Goal: Check status: Check status

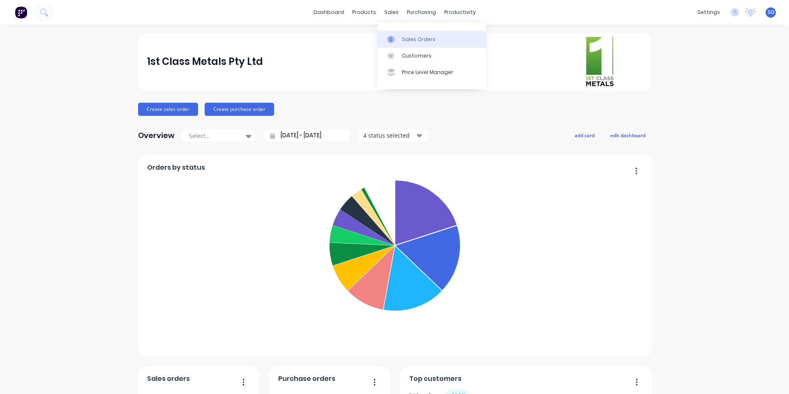
click at [390, 41] on icon at bounding box center [390, 39] width 7 height 7
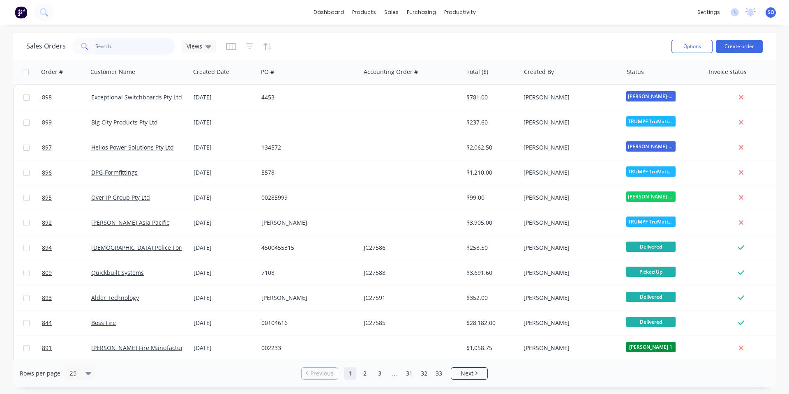
click at [165, 54] on input "text" at bounding box center [135, 46] width 80 height 16
type input "864"
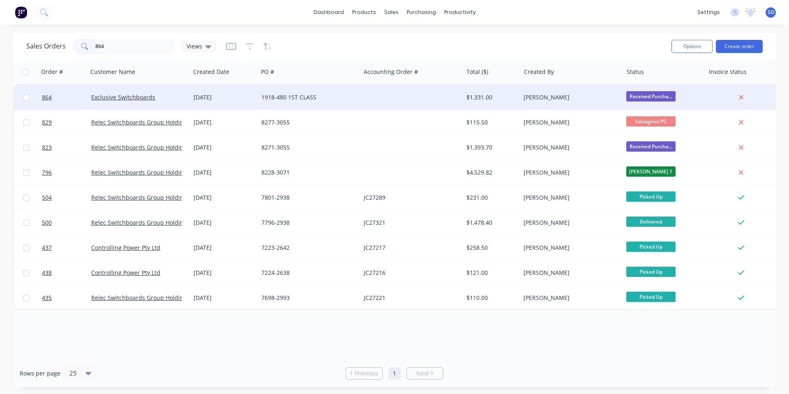
click at [238, 108] on div "[DATE]" at bounding box center [224, 97] width 68 height 25
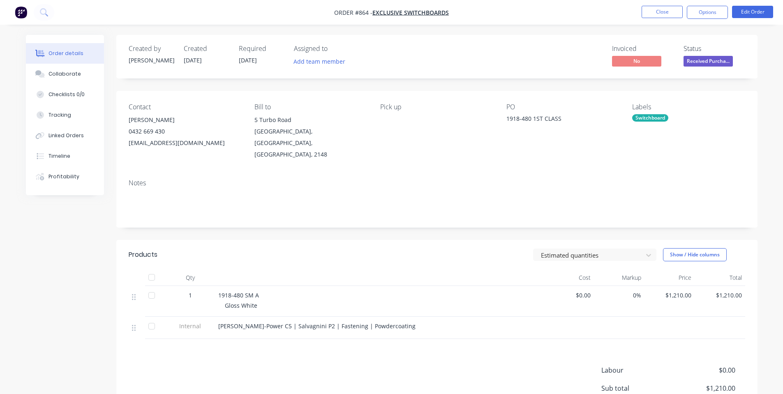
click at [713, 58] on span "Received Purcha..." at bounding box center [708, 61] width 49 height 10
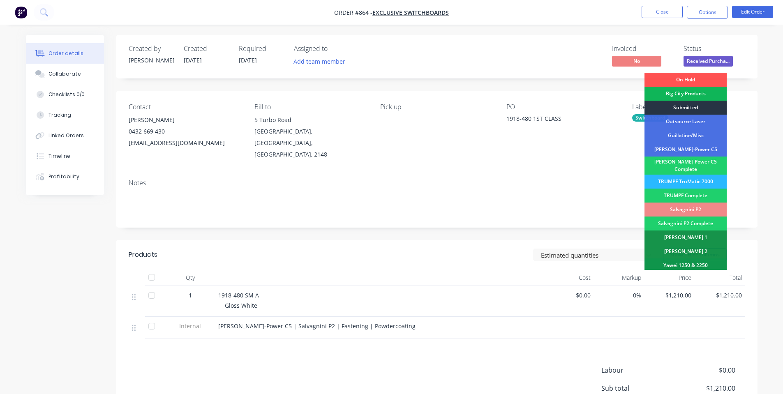
click at [680, 106] on div "Submitted" at bounding box center [686, 108] width 82 height 14
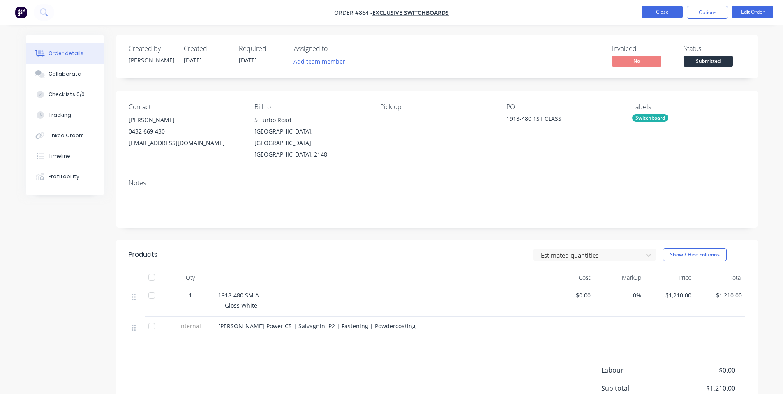
click at [667, 9] on button "Close" at bounding box center [662, 12] width 41 height 12
